Goal: Information Seeking & Learning: Compare options

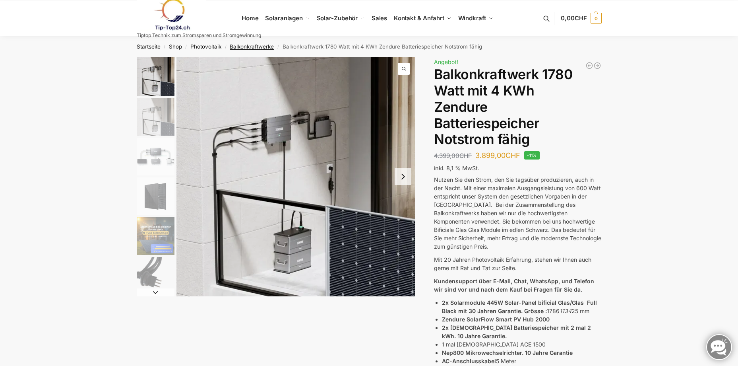
click at [249, 45] on link "Balkonkraftwerke" at bounding box center [252, 46] width 44 height 6
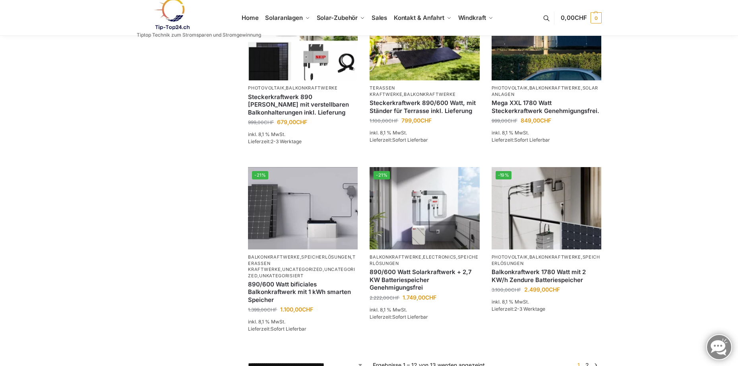
scroll to position [596, 0]
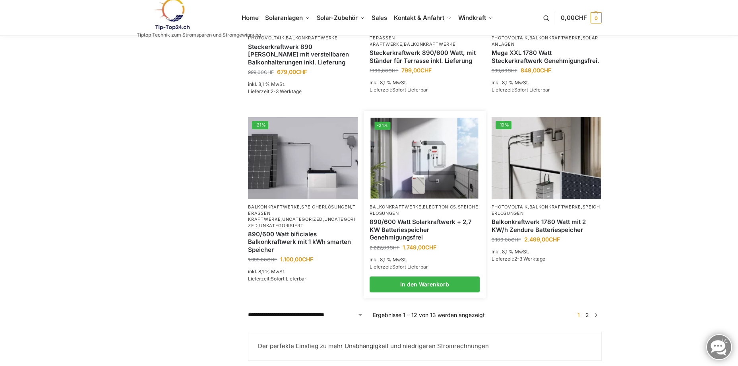
click at [461, 137] on img at bounding box center [425, 158] width 108 height 81
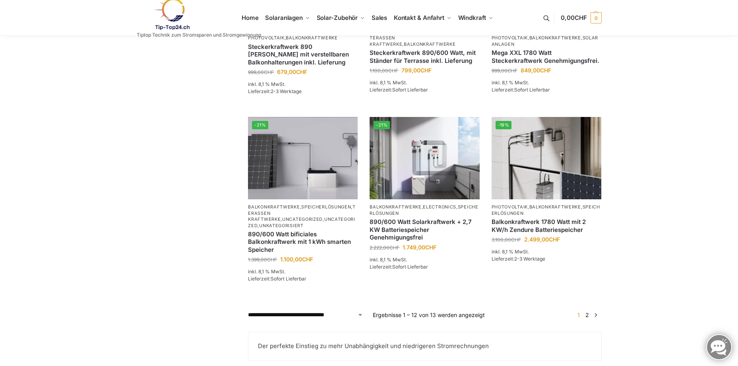
click at [587, 318] on link "2" at bounding box center [587, 314] width 8 height 7
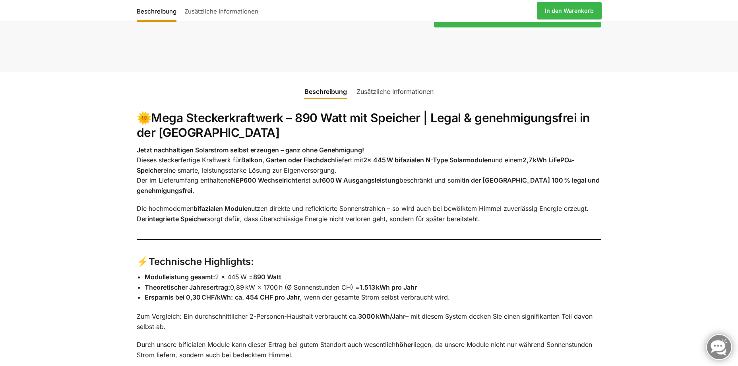
scroll to position [874, 0]
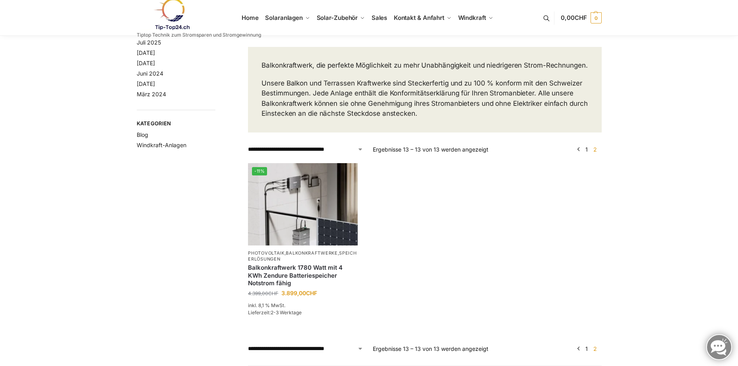
scroll to position [119, 0]
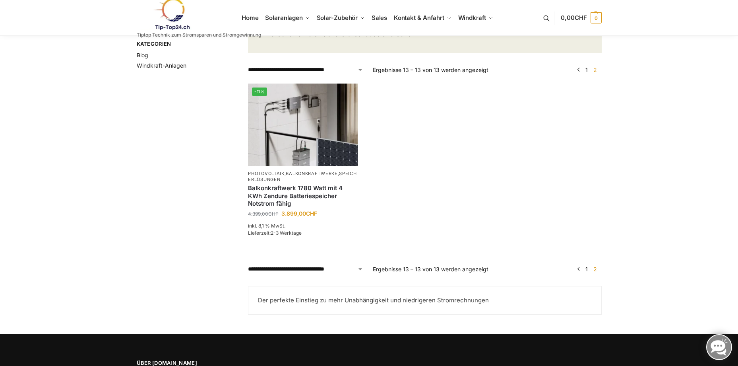
click at [586, 272] on link "1" at bounding box center [586, 268] width 6 height 7
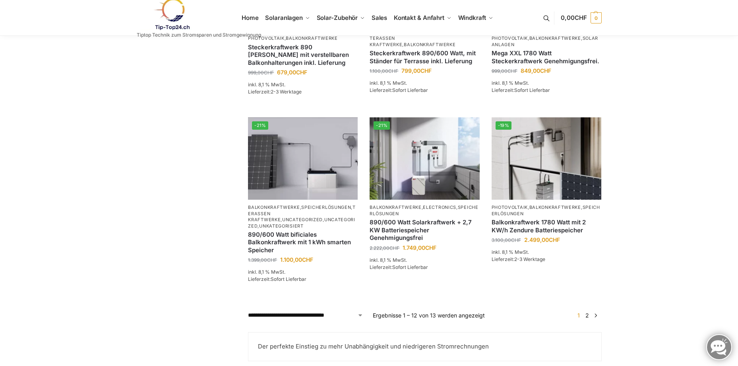
scroll to position [596, 0]
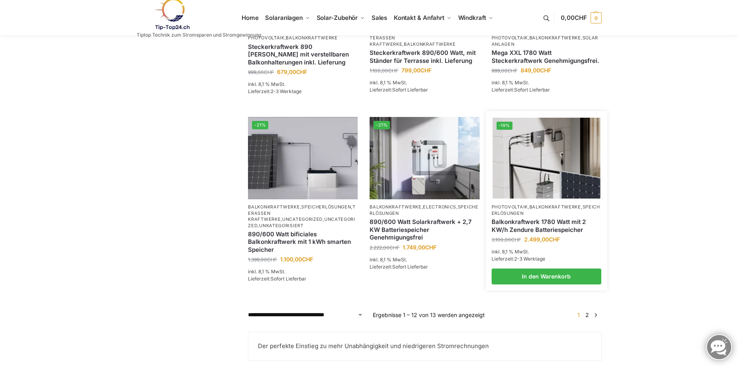
click at [561, 184] on img at bounding box center [546, 158] width 108 height 81
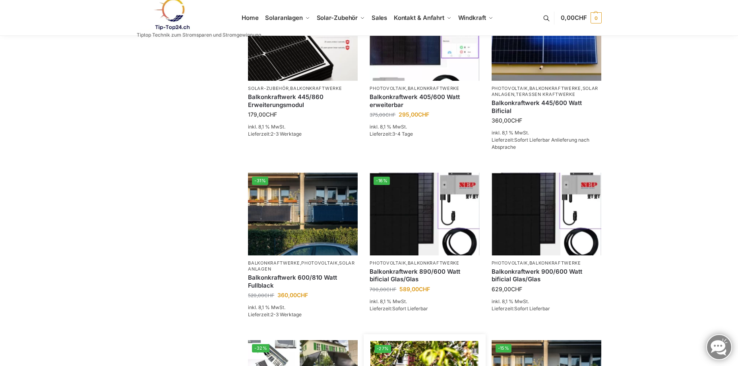
scroll to position [0, 0]
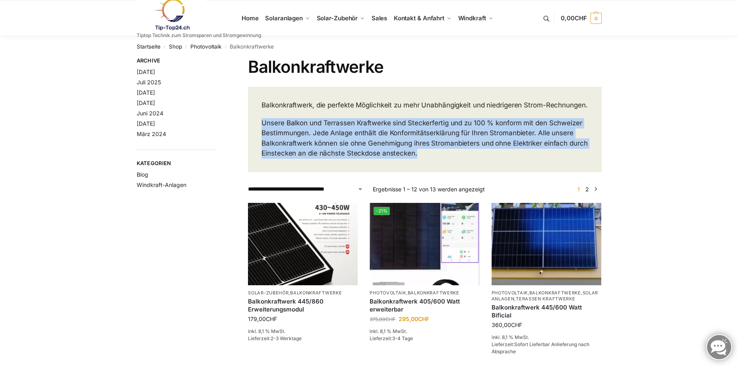
drag, startPoint x: 414, startPoint y: 163, endPoint x: 256, endPoint y: 128, distance: 162.1
click at [256, 128] on div "Balkonkraftwerk, die perfekte Möglichkeit zu mehr Unabhängigkeit und niedrigere…" at bounding box center [424, 129] width 353 height 85
copy p "Unsere Balkon und Terrassen Kraftwerke sind Steckerfertig und zu 100 % konform …"
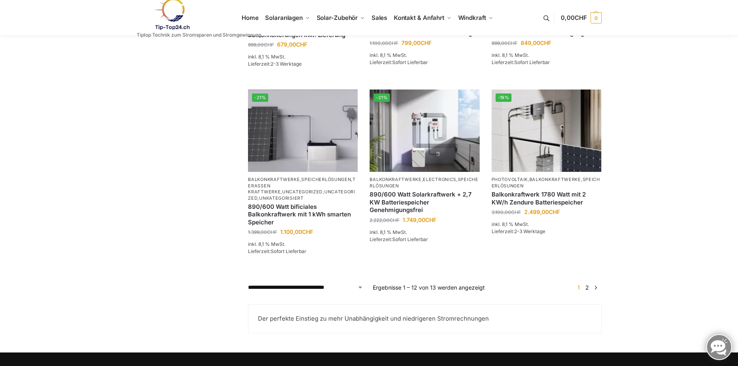
scroll to position [715, 0]
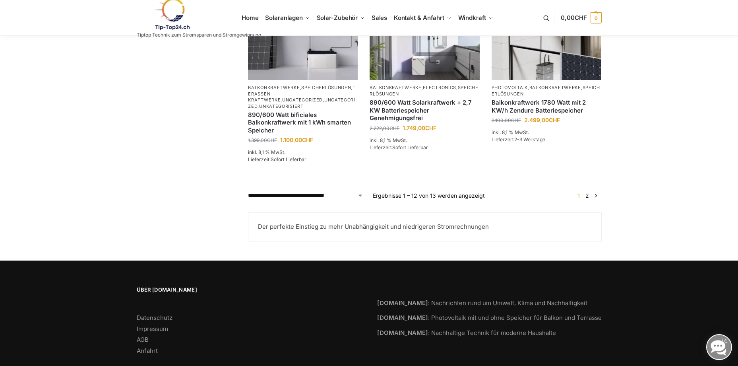
click at [588, 199] on link "2" at bounding box center [587, 195] width 8 height 7
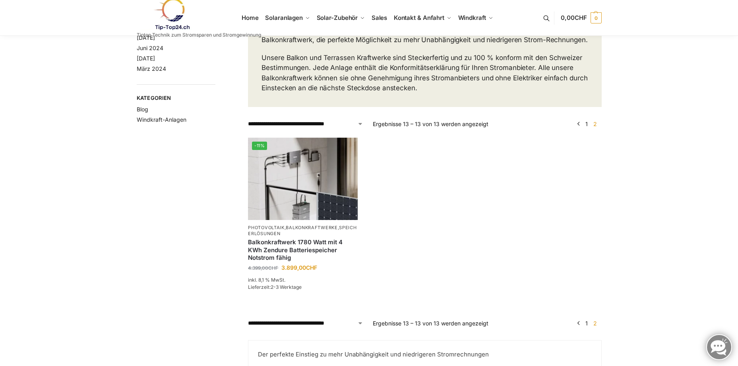
scroll to position [79, 0]
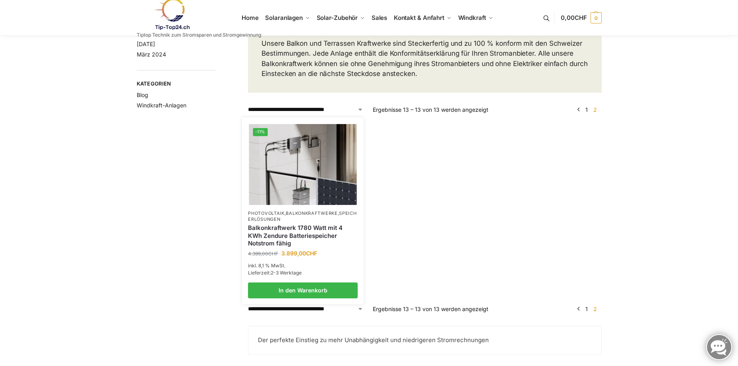
click at [316, 184] on img at bounding box center [303, 164] width 108 height 81
